Goal: Task Accomplishment & Management: Use online tool/utility

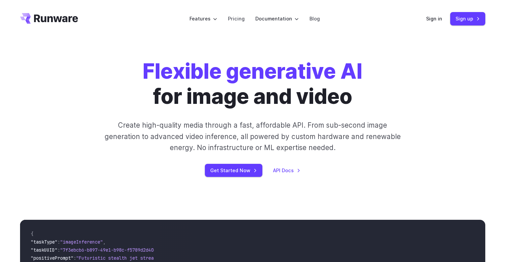
scroll to position [-1, 0]
click at [479, 10] on header "Features Tasks Image generation Video generation Sonic Inference Engine™ Models…" at bounding box center [253, 18] width 482 height 37
click at [477, 21] on link "Sign up" at bounding box center [468, 18] width 35 height 13
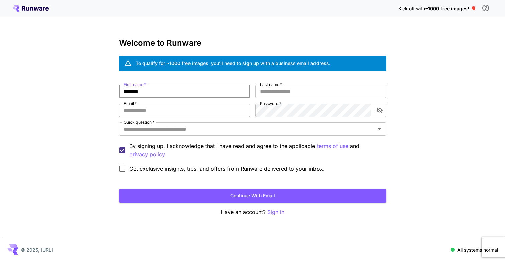
type input "*******"
type input "**********"
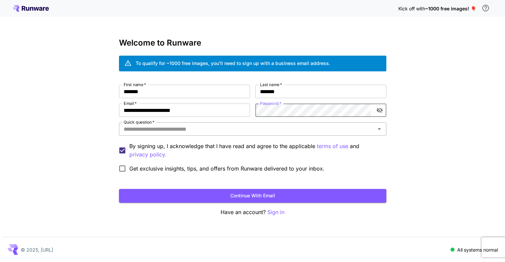
click at [142, 131] on input "Quick question   *" at bounding box center [247, 128] width 253 height 9
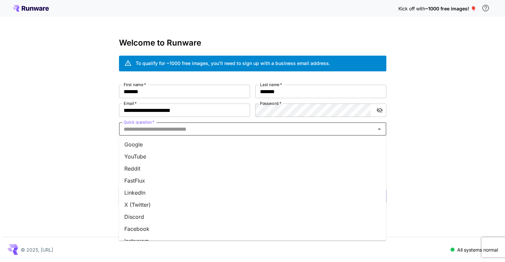
click at [140, 148] on li "Google" at bounding box center [253, 144] width 268 height 12
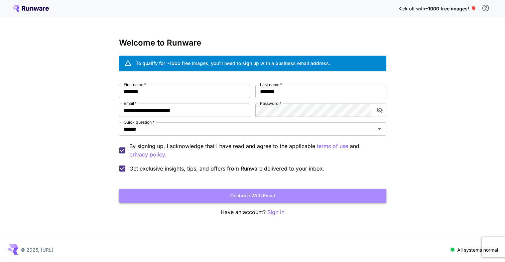
click at [154, 193] on button "Continue with email" at bounding box center [253, 196] width 268 height 14
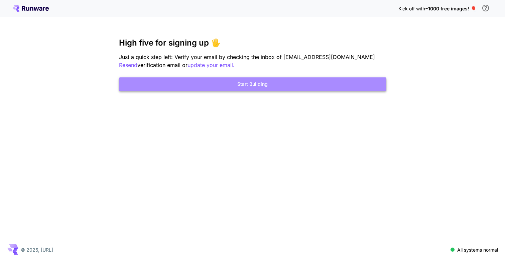
click at [276, 87] on button "Start Building" at bounding box center [253, 84] width 268 height 14
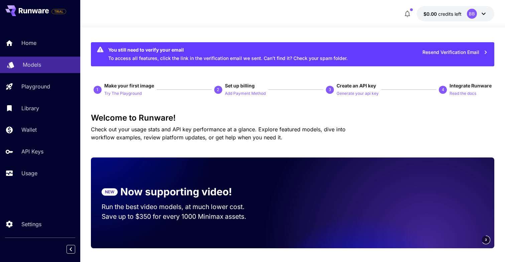
click at [32, 62] on p "Models" at bounding box center [32, 65] width 18 height 8
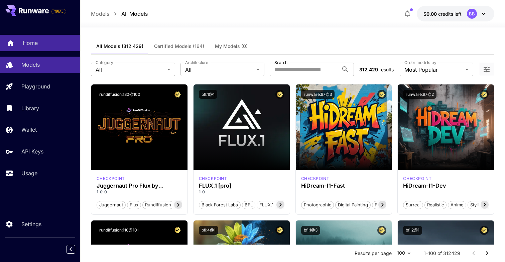
click at [38, 43] on div "Home" at bounding box center [49, 43] width 52 height 8
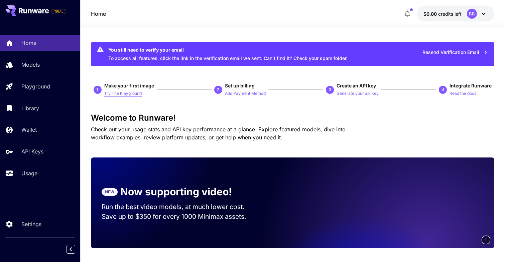
click at [132, 91] on p "Try The Playground" at bounding box center [122, 93] width 37 height 6
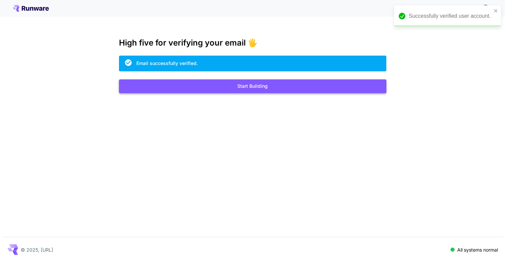
click at [304, 91] on button "Start Building" at bounding box center [253, 86] width 268 height 14
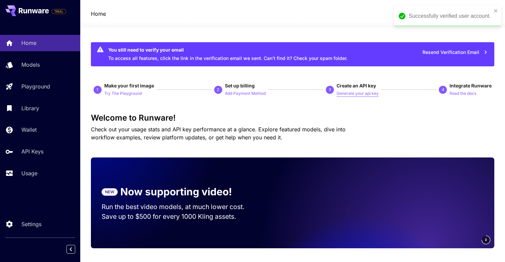
click at [361, 94] on p "Generate your api key" at bounding box center [358, 93] width 42 height 6
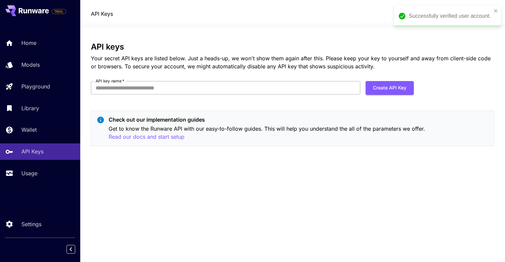
click at [300, 91] on input "API key name   *" at bounding box center [226, 87] width 270 height 13
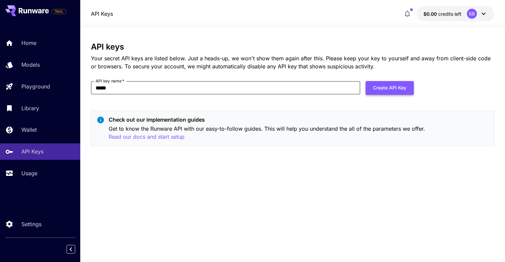
type input "*****"
click at [394, 85] on button "Create API Key" at bounding box center [390, 88] width 48 height 14
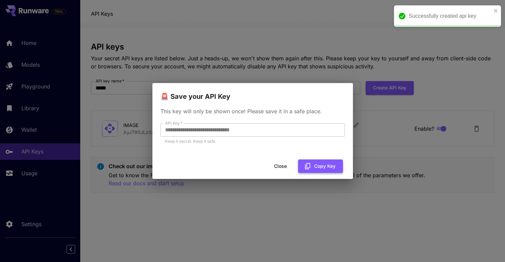
click at [316, 162] on button "Copy Key" at bounding box center [320, 166] width 45 height 14
